Goal: Task Accomplishment & Management: Manage account settings

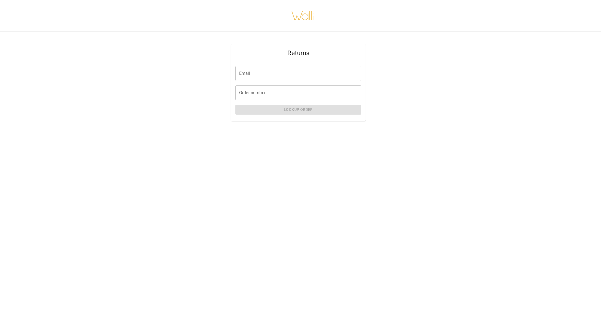
click at [273, 74] on input "Email" at bounding box center [298, 73] width 126 height 15
type input "**********"
click at [256, 94] on input "Order number" at bounding box center [298, 92] width 126 height 15
paste input "*******"
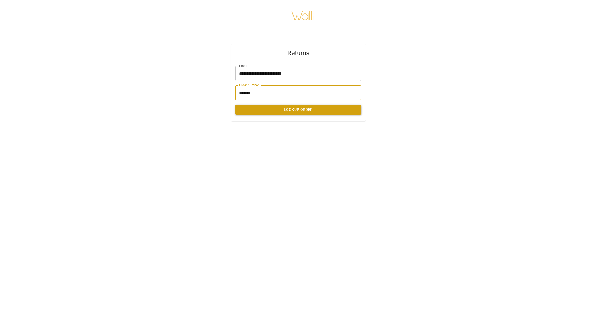
type input "*******"
click at [269, 109] on button "Lookup Order" at bounding box center [298, 110] width 126 height 10
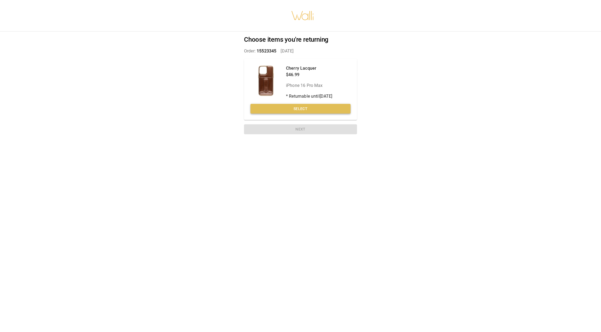
click at [307, 107] on button "Select" at bounding box center [300, 109] width 100 height 10
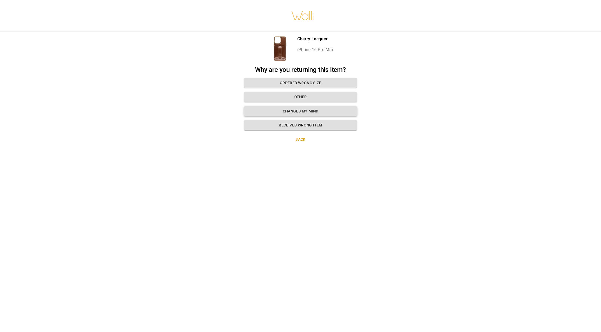
click at [309, 112] on button "Changed my mind" at bounding box center [300, 111] width 113 height 10
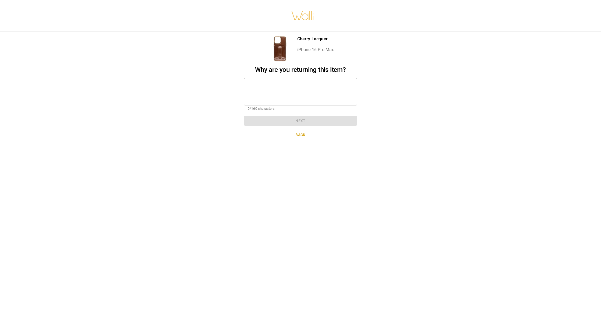
click at [273, 85] on textarea at bounding box center [300, 91] width 105 height 19
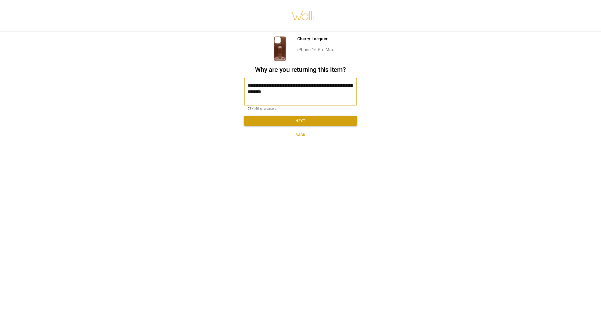
type textarea "**********"
click at [298, 120] on button "Next" at bounding box center [300, 121] width 113 height 10
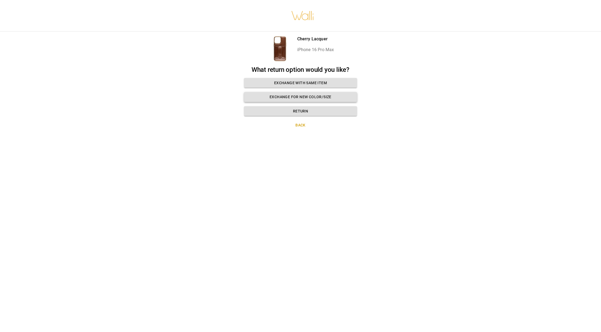
click at [307, 97] on button "Exchange for new color/size" at bounding box center [300, 97] width 113 height 10
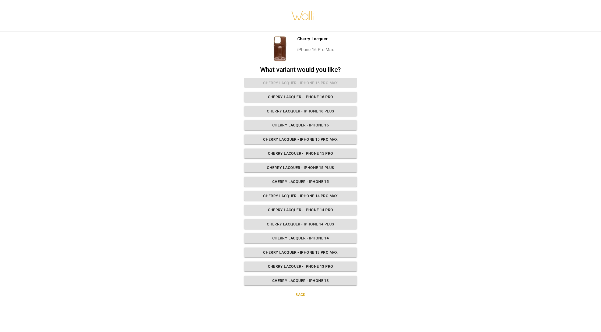
click at [301, 292] on button "Back" at bounding box center [300, 295] width 113 height 10
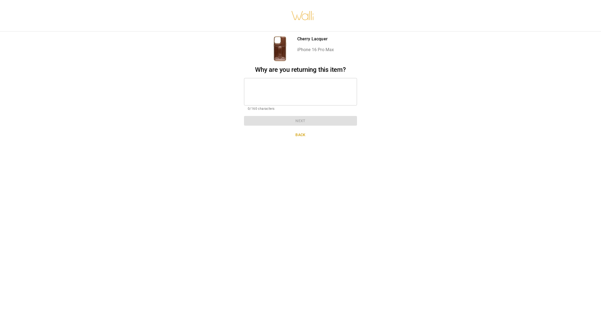
click at [272, 84] on textarea at bounding box center [300, 91] width 105 height 19
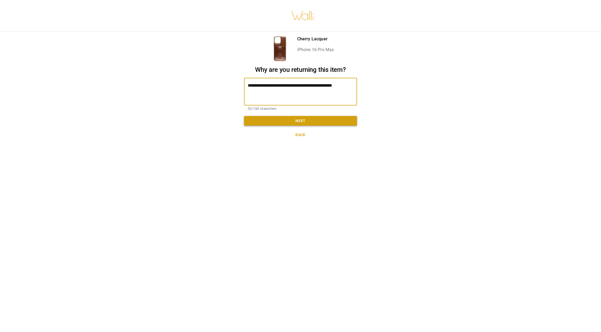
type textarea "**********"
click at [295, 119] on button "Next" at bounding box center [300, 121] width 113 height 10
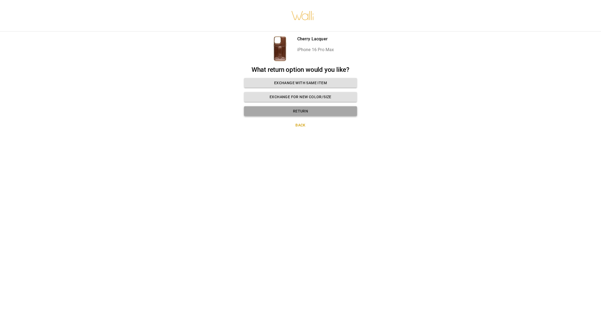
click at [301, 111] on button "Return" at bounding box center [300, 111] width 113 height 10
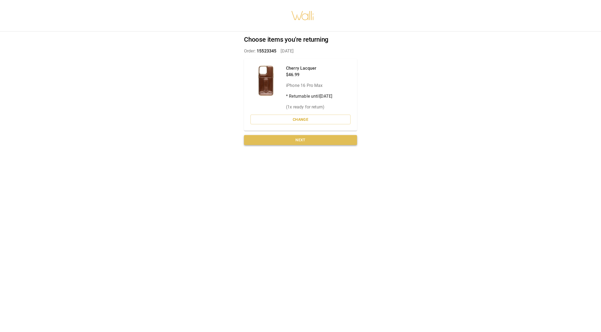
click at [306, 139] on button "Next" at bounding box center [300, 140] width 113 height 10
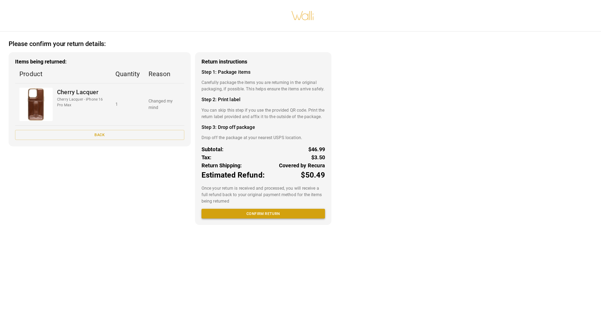
click at [264, 219] on button "Confirm return" at bounding box center [262, 214] width 123 height 10
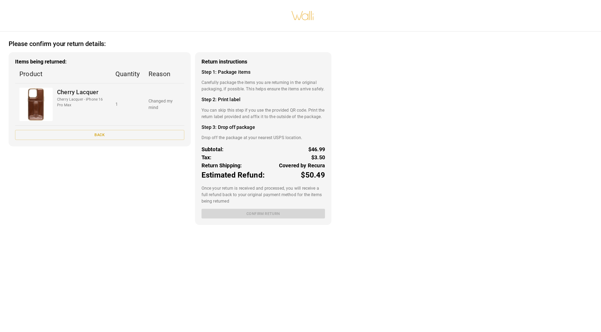
click at [269, 225] on div "Return instructions Step 1: Package items Carefully package the items you are r…" at bounding box center [263, 138] width 136 height 173
click at [276, 130] on h4 "Step 3: Drop off package" at bounding box center [262, 127] width 123 height 6
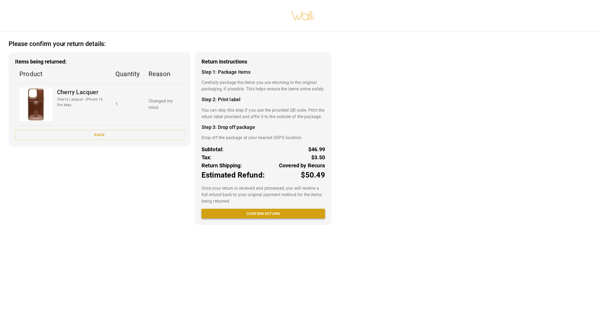
click at [261, 219] on button "Confirm return" at bounding box center [262, 214] width 123 height 10
click at [266, 219] on button "An error ocurred" at bounding box center [262, 214] width 123 height 10
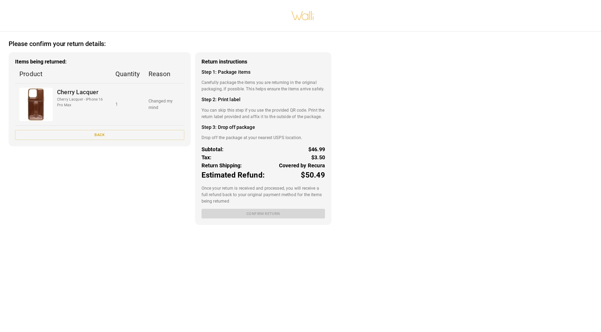
click at [288, 225] on div "Return instructions Step 1: Package items Carefully package the items you are r…" at bounding box center [263, 138] width 136 height 173
click at [113, 136] on button "Back" at bounding box center [99, 135] width 169 height 10
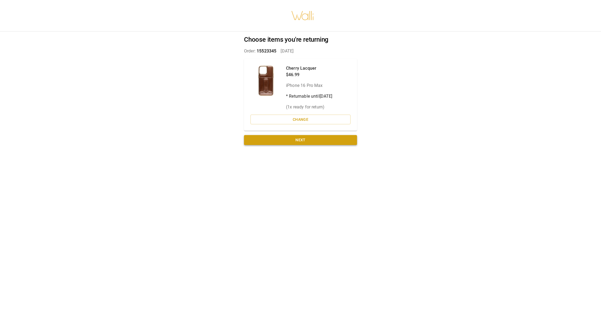
click at [300, 143] on button "Next" at bounding box center [300, 140] width 113 height 10
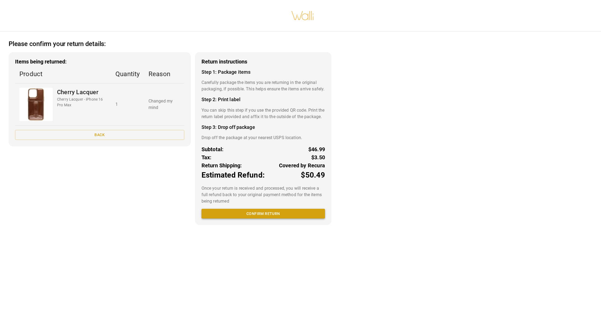
click at [283, 219] on button "Confirm return" at bounding box center [262, 214] width 123 height 10
click at [287, 219] on button "Confirm return" at bounding box center [262, 214] width 123 height 10
